Goal: Transaction & Acquisition: Purchase product/service

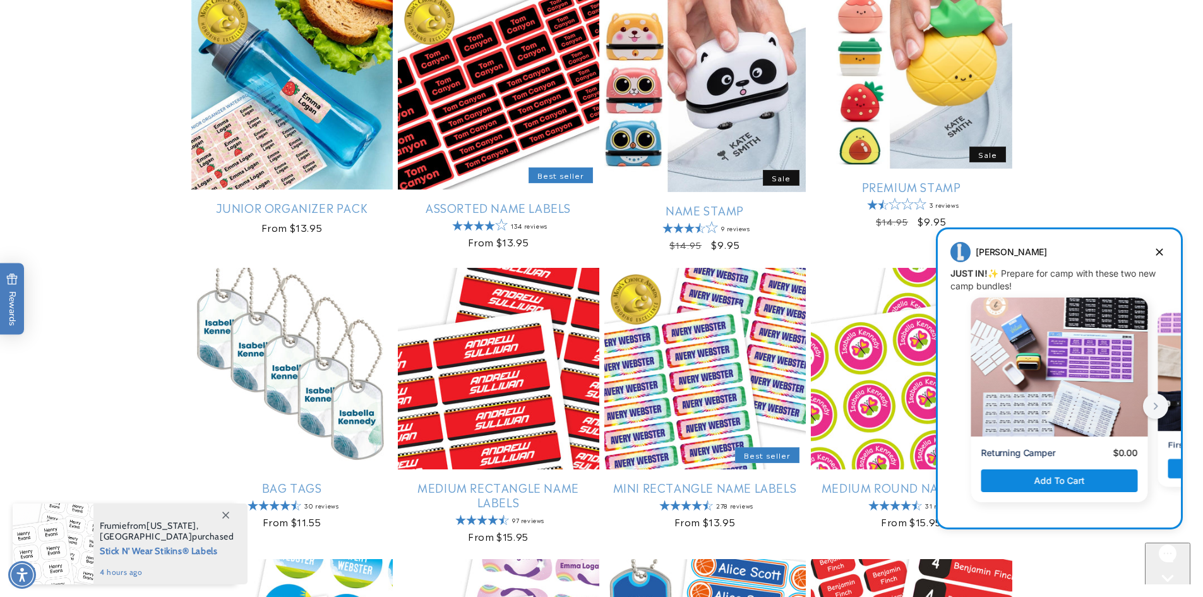
scroll to position [821, 0]
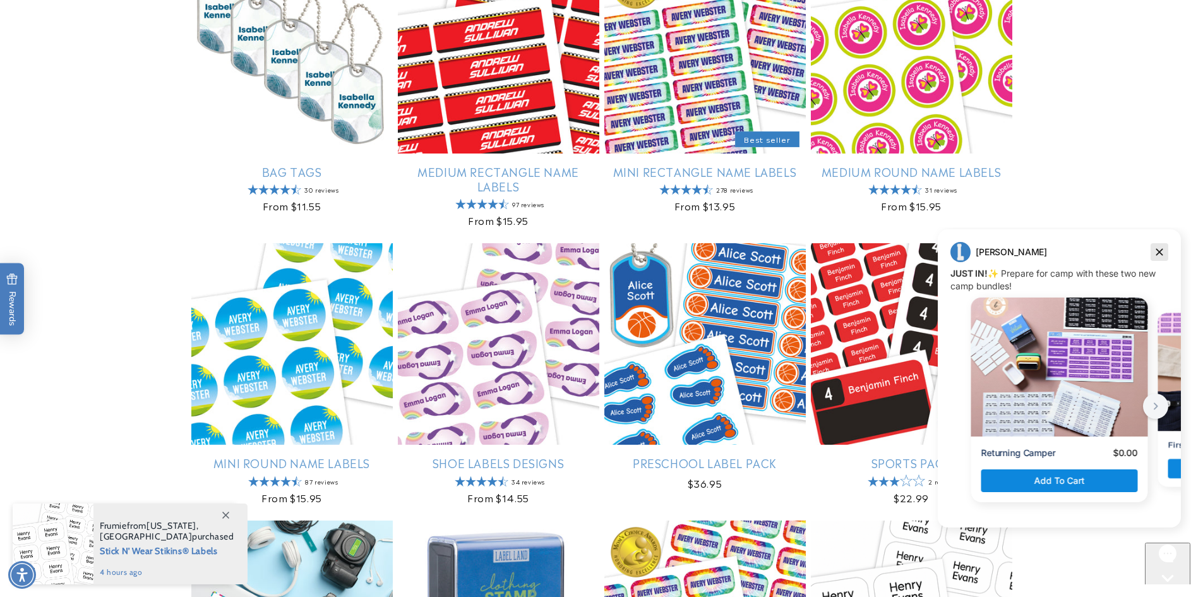
click at [1157, 251] on icon "Dismiss campaign" at bounding box center [1159, 251] width 13 height 15
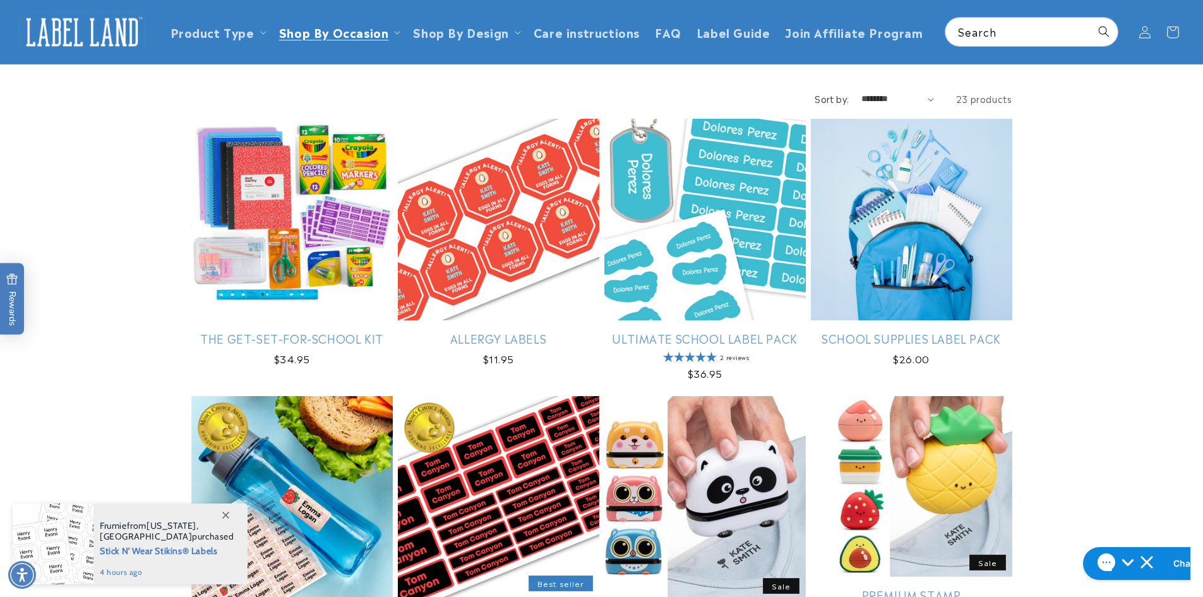
scroll to position [0, 0]
